Goal: Complete application form

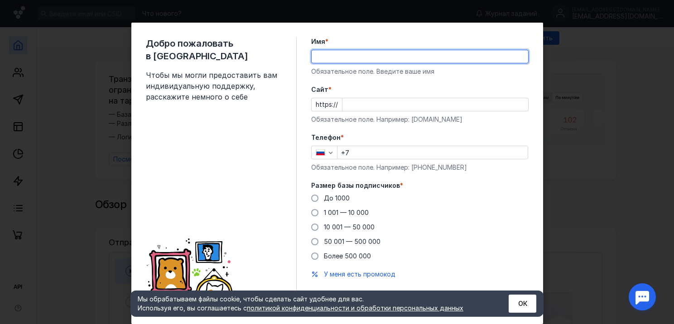
scroll to position [23, 0]
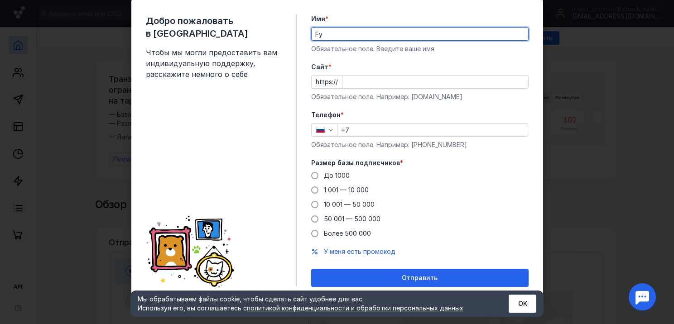
type input "F"
type input "[PERSON_NAME]"
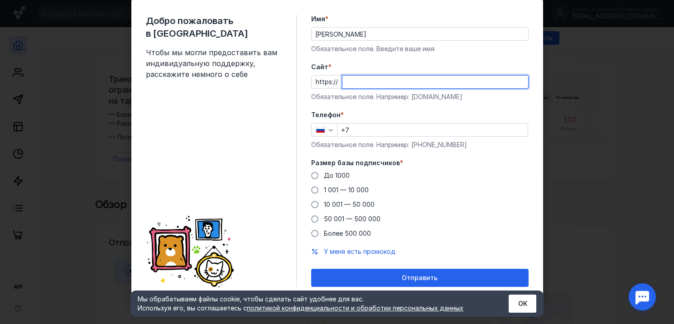
click at [395, 83] on input "Cайт *" at bounding box center [435, 82] width 186 height 13
click at [628, 182] on div "Добро пожаловать в Sendsay Чтобы мы могли предоставить вам индивидуальную подде…" at bounding box center [337, 162] width 674 height 324
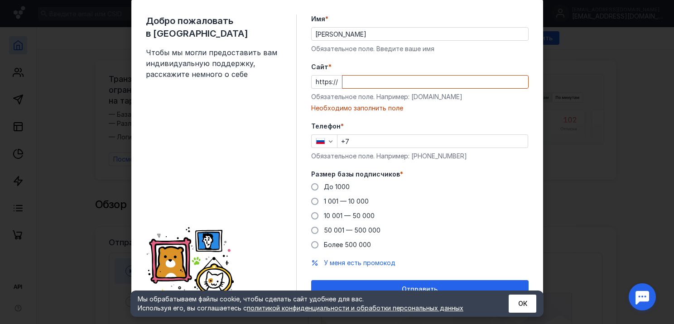
click at [529, 306] on button "ОК" at bounding box center [522, 304] width 28 height 18
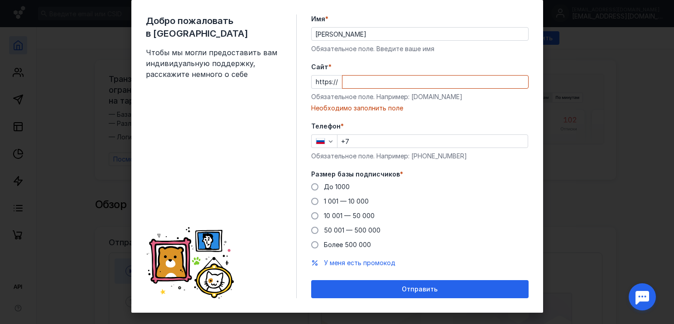
scroll to position [34, 0]
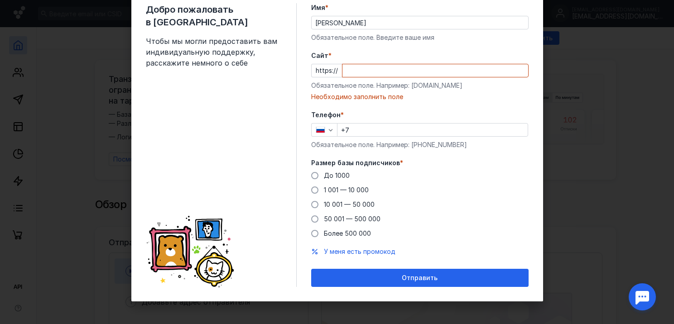
click at [416, 75] on input "Cайт *" at bounding box center [435, 70] width 186 height 13
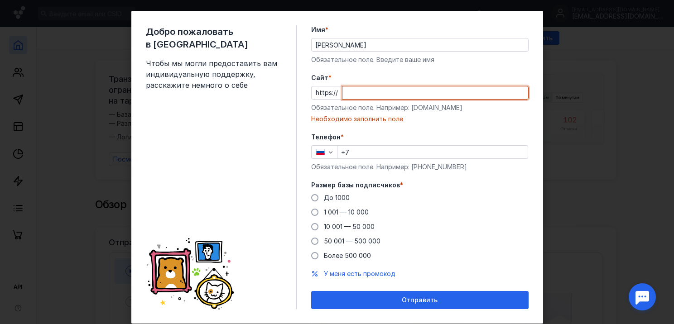
scroll to position [0, 0]
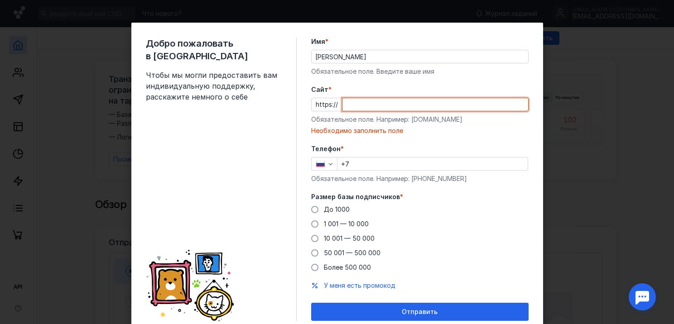
click at [342, 103] on input "Cайт *" at bounding box center [435, 104] width 186 height 13
click at [326, 100] on div "https://" at bounding box center [419, 105] width 217 height 14
click at [313, 85] on span "Cайт" at bounding box center [319, 89] width 17 height 9
click at [342, 98] on input "Cайт *" at bounding box center [435, 104] width 186 height 13
click at [335, 123] on div "Обязательное поле. Например: [DOMAIN_NAME]" at bounding box center [419, 119] width 217 height 9
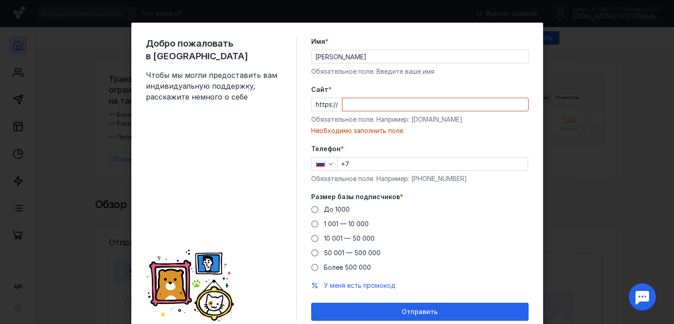
click at [352, 138] on form "Имя * [PERSON_NAME] поле. Введите ваше имя [PERSON_NAME] * https:// Обязательно…" at bounding box center [419, 179] width 217 height 284
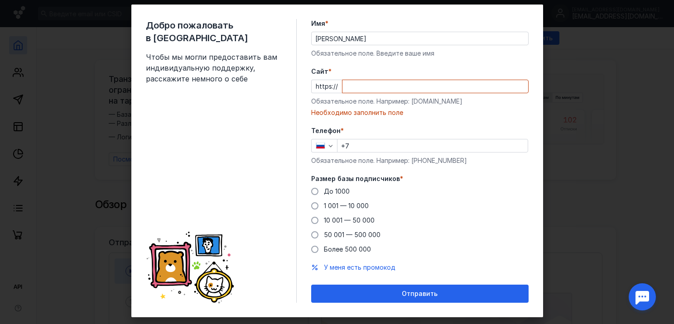
scroll to position [34, 0]
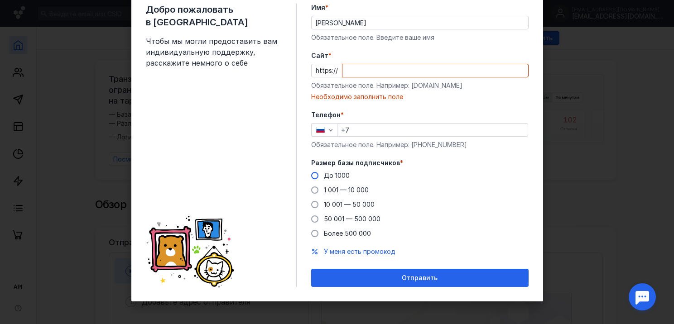
click at [332, 175] on span "До 1000" at bounding box center [337, 176] width 26 height 8
click at [0, 0] on input "До 1000" at bounding box center [0, 0] width 0 height 0
click at [484, 274] on div "Отправить" at bounding box center [420, 278] width 208 height 8
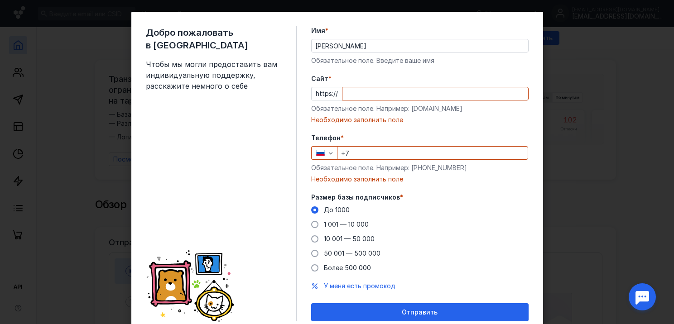
scroll to position [0, 0]
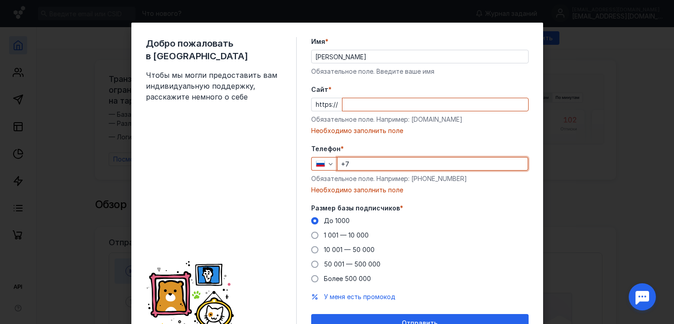
click at [369, 162] on input "+7" at bounding box center [432, 164] width 190 height 13
type input "[PHONE_NUMBER]"
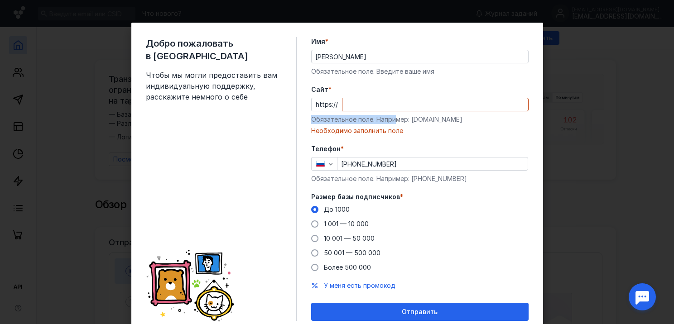
click at [393, 110] on div "Cайт * https:// Обязательное поле. Например: [DOMAIN_NAME] Необходимо заполнить…" at bounding box center [419, 110] width 217 height 50
click at [389, 102] on input "Cайт *" at bounding box center [435, 104] width 186 height 13
click at [388, 102] on input "Cайт *" at bounding box center [435, 104] width 186 height 13
paste input "[DOMAIN_NAME][DATE]/Product-Designer-UI-UX-Designer-9c884847a5cf489180af1fd34a4…"
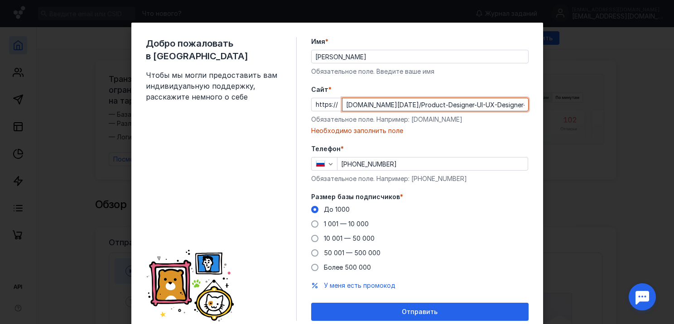
scroll to position [0, 135]
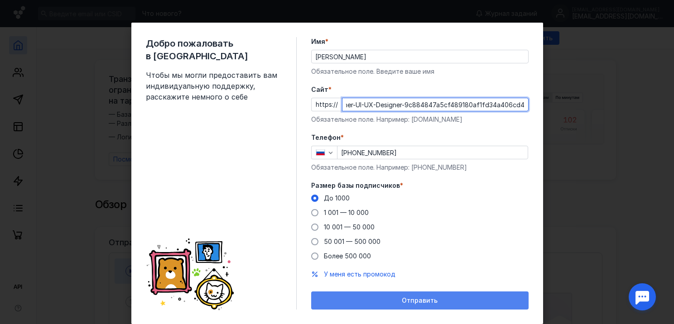
type input "[DOMAIN_NAME][DATE]/Product-Designer-UI-UX-Designer-9c884847a5cf489180af1fd34a4…"
click at [398, 306] on div "Отправить" at bounding box center [419, 301] width 217 height 18
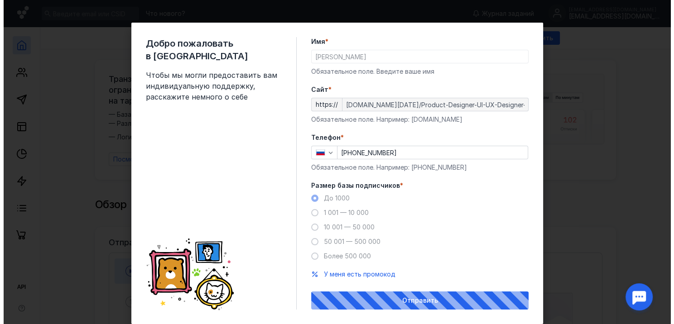
scroll to position [23, 0]
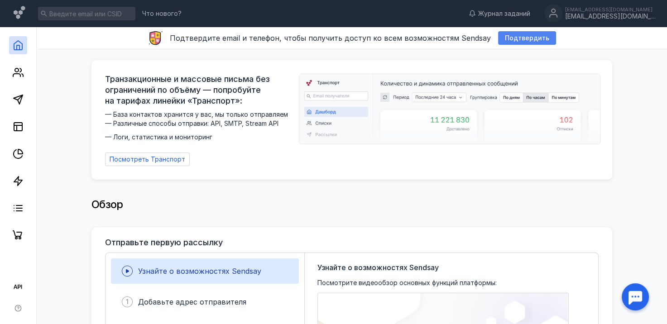
click at [507, 36] on span "Подтвердить" at bounding box center [527, 38] width 44 height 8
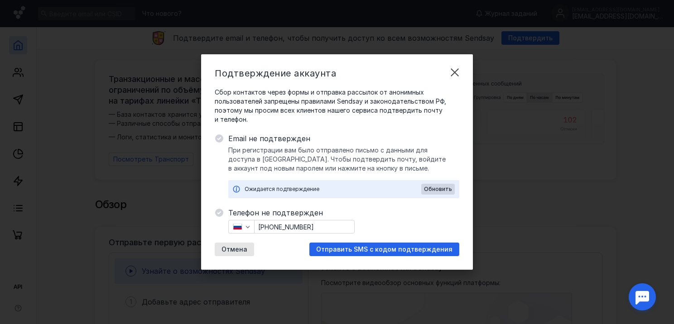
click at [408, 244] on div "Отправить SMS с кодом подтверждения" at bounding box center [384, 250] width 150 height 14
